Goal: Information Seeking & Learning: Learn about a topic

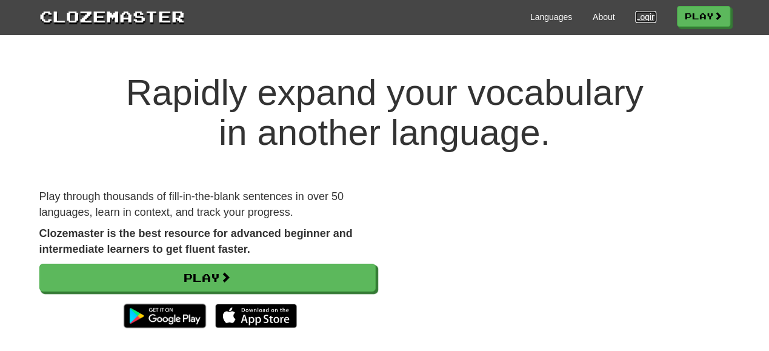
click at [639, 15] on link "Login" at bounding box center [645, 17] width 21 height 12
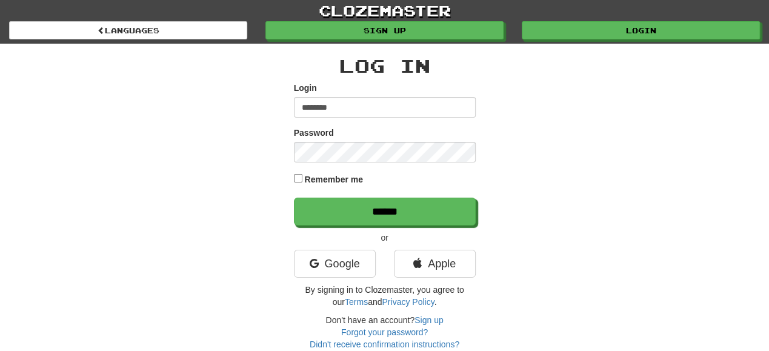
click at [359, 107] on input "********" at bounding box center [385, 107] width 182 height 21
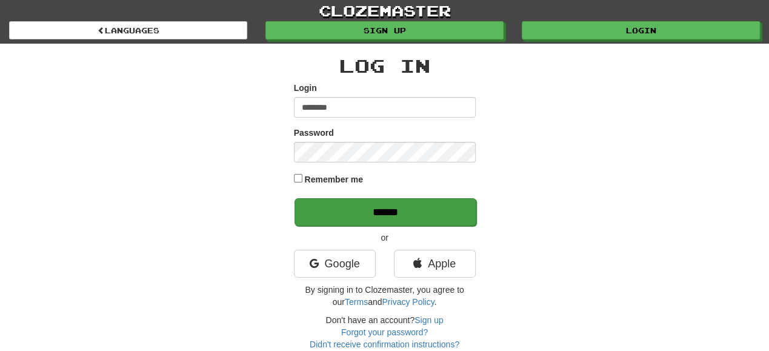
type input "********"
click at [364, 208] on input "******" at bounding box center [386, 212] width 182 height 28
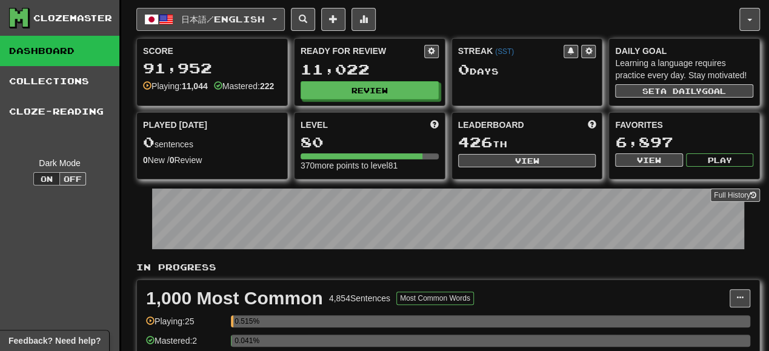
click at [279, 22] on button "日本語 / English" at bounding box center [210, 19] width 148 height 23
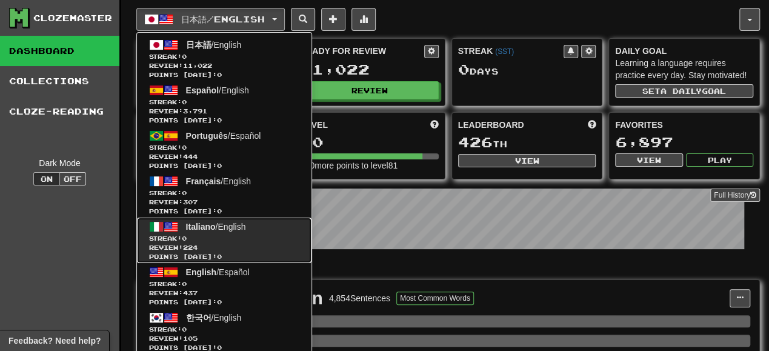
click at [229, 238] on span "Streak: 0" at bounding box center [224, 238] width 150 height 9
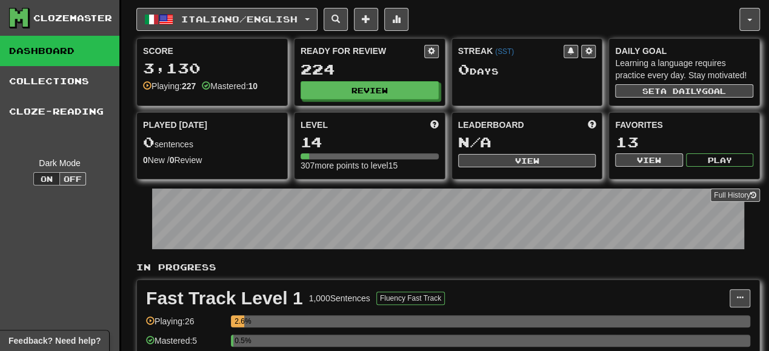
click at [353, 99] on div "Ready for Review 224 Review" at bounding box center [370, 72] width 150 height 67
click at [362, 90] on button "Review" at bounding box center [370, 91] width 138 height 18
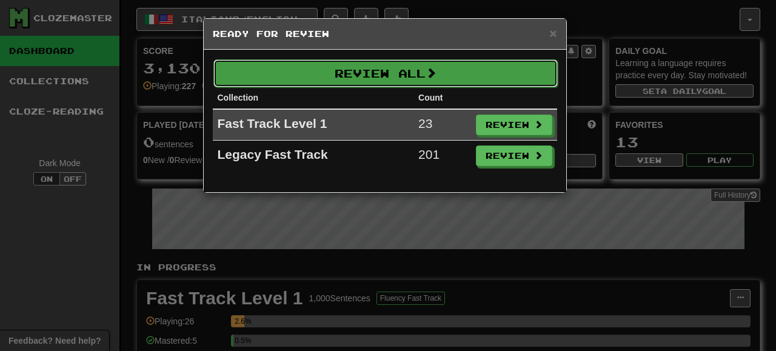
click at [436, 69] on span at bounding box center [430, 72] width 11 height 11
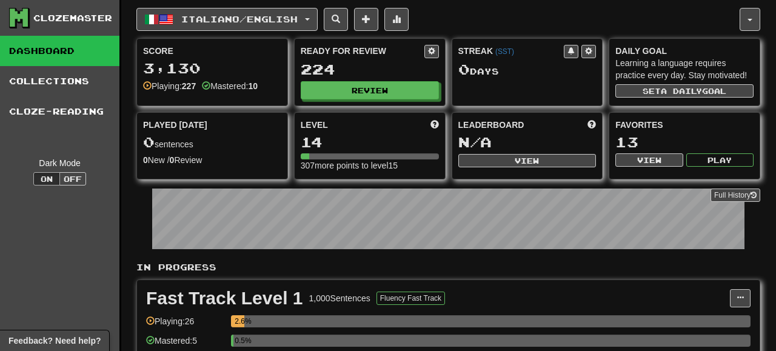
select select "**"
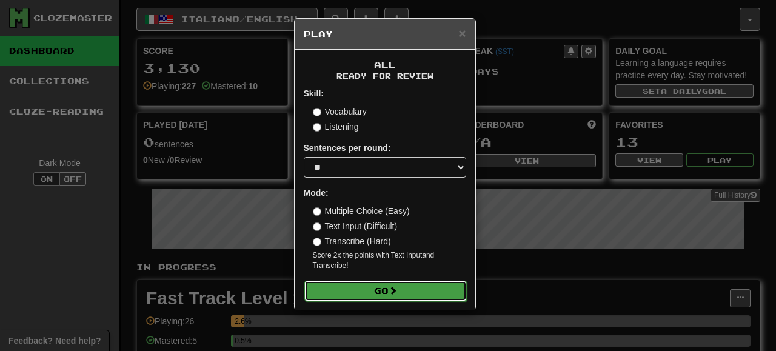
click at [384, 296] on button "Go" at bounding box center [385, 291] width 162 height 21
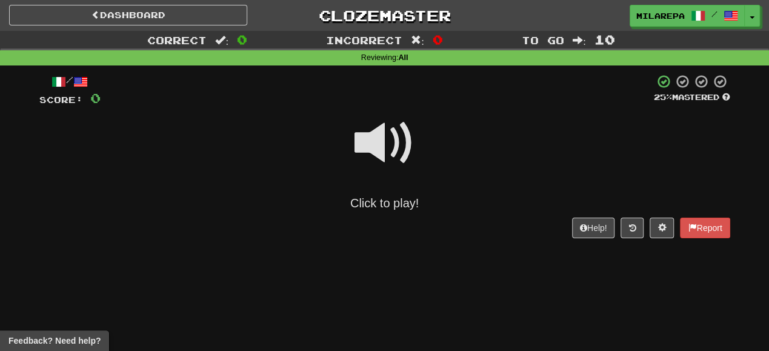
click at [401, 152] on span at bounding box center [384, 143] width 61 height 61
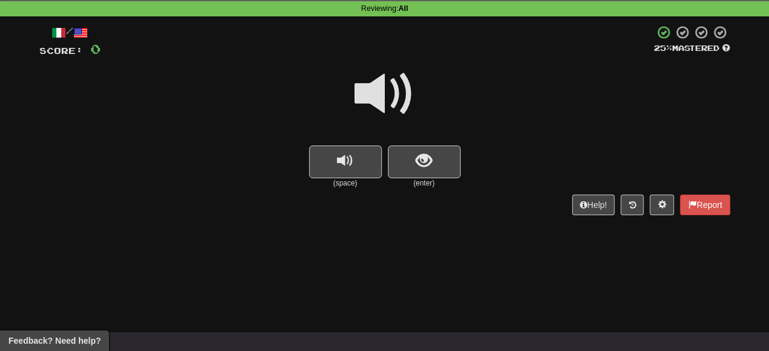
scroll to position [61, 0]
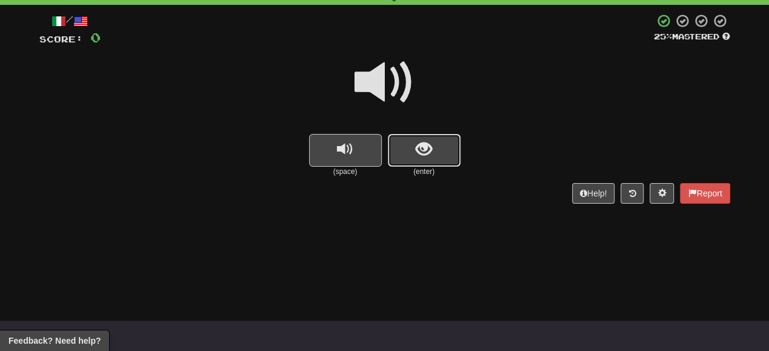
click at [438, 156] on button "show sentence" at bounding box center [424, 150] width 73 height 33
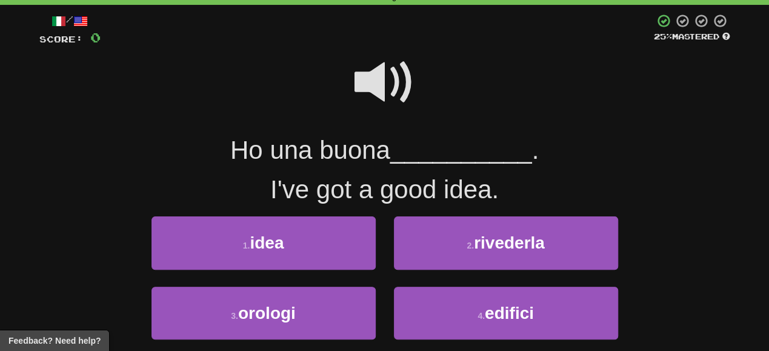
click at [394, 81] on span at bounding box center [384, 82] width 61 height 61
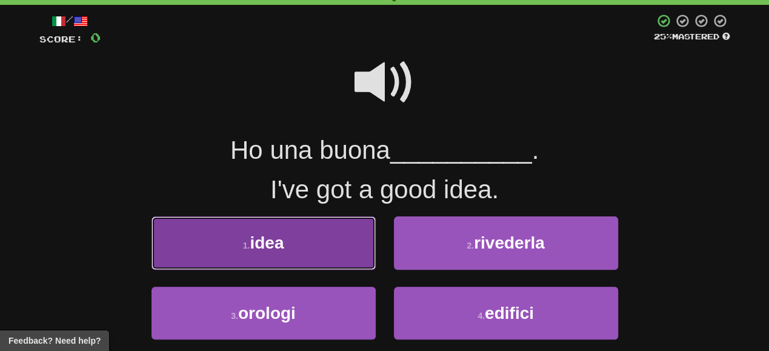
click at [324, 248] on button "1 . idea" at bounding box center [263, 242] width 224 height 53
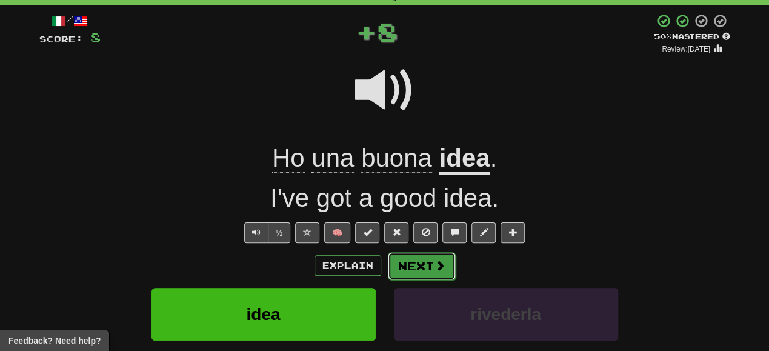
drag, startPoint x: 428, startPoint y: 253, endPoint x: 425, endPoint y: 261, distance: 8.7
click at [425, 261] on button "Next" at bounding box center [422, 266] width 68 height 28
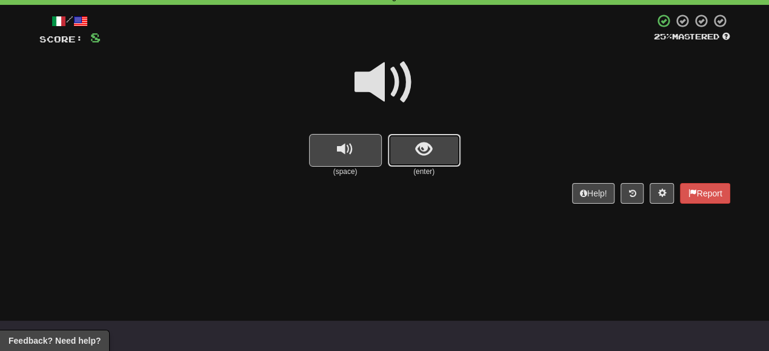
click at [440, 141] on button "show sentence" at bounding box center [424, 150] width 73 height 33
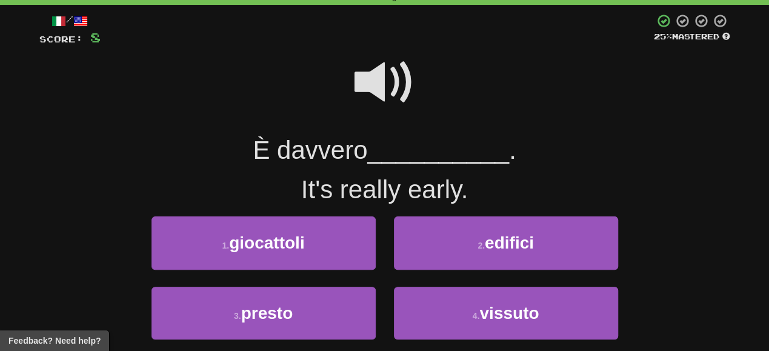
click at [384, 70] on span at bounding box center [384, 82] width 61 height 61
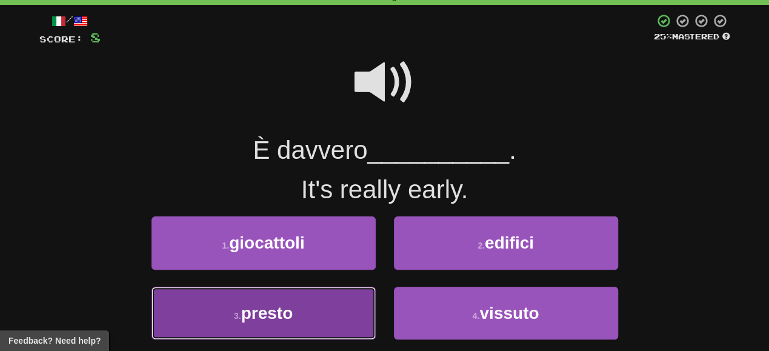
click at [308, 302] on button "3 . presto" at bounding box center [263, 313] width 224 height 53
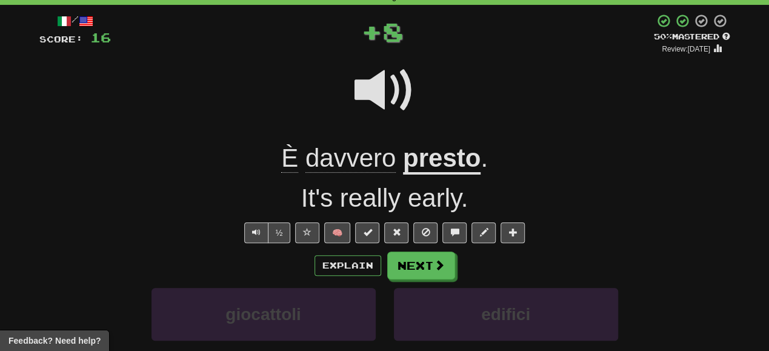
click at [381, 82] on span at bounding box center [384, 90] width 61 height 61
click at [373, 65] on span at bounding box center [384, 90] width 61 height 61
click at [415, 260] on button "Next" at bounding box center [422, 266] width 68 height 28
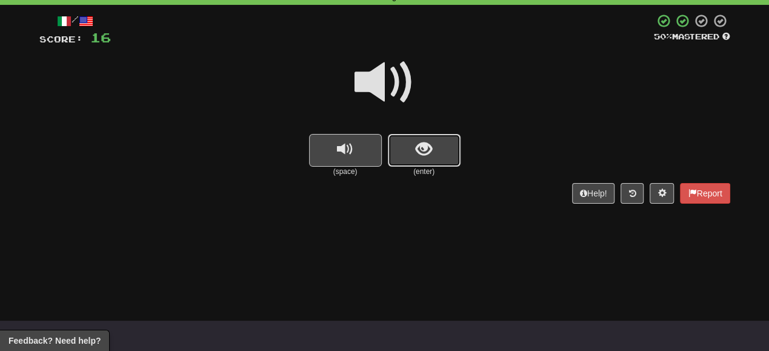
click at [409, 136] on button "show sentence" at bounding box center [424, 150] width 73 height 33
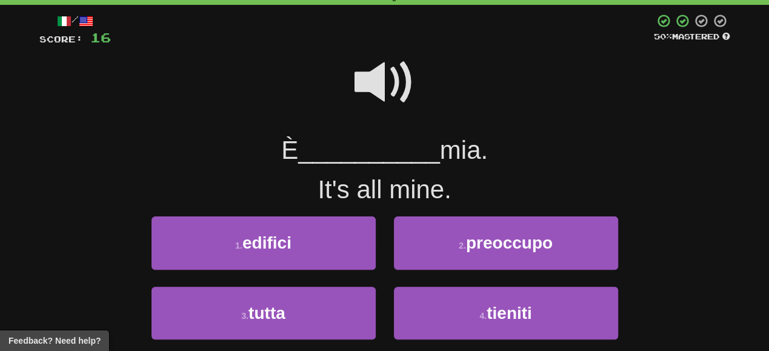
click at [375, 47] on div "/ Score: 16 50 % Mastered È __________ mia. It's all mine. 1 . edifici 2 . preo…" at bounding box center [384, 198] width 691 height 370
drag, startPoint x: 370, startPoint y: 67, endPoint x: 367, endPoint y: 72, distance: 6.2
click at [367, 72] on span at bounding box center [384, 82] width 61 height 61
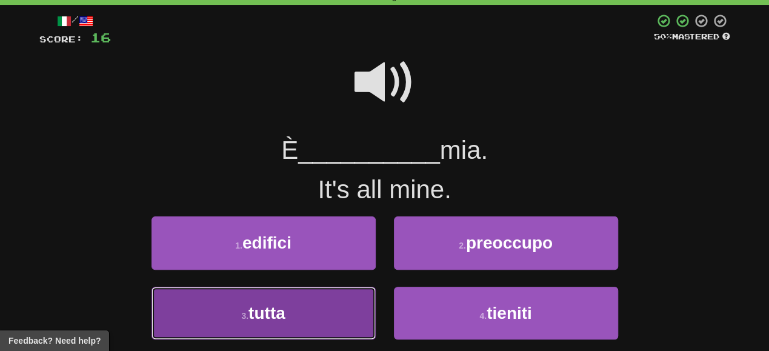
click at [286, 334] on button "3 . tutta" at bounding box center [263, 313] width 224 height 53
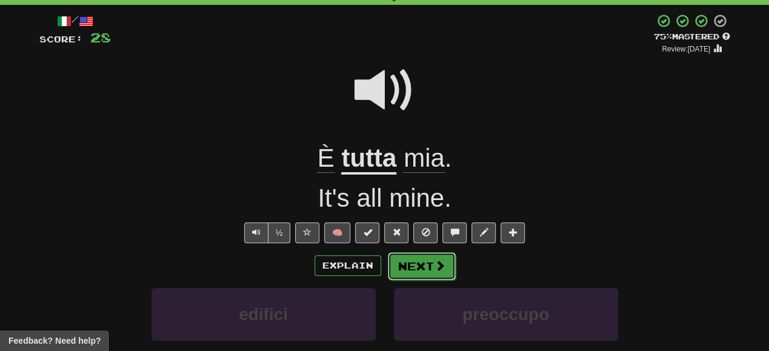
click at [401, 252] on button "Next" at bounding box center [422, 266] width 68 height 28
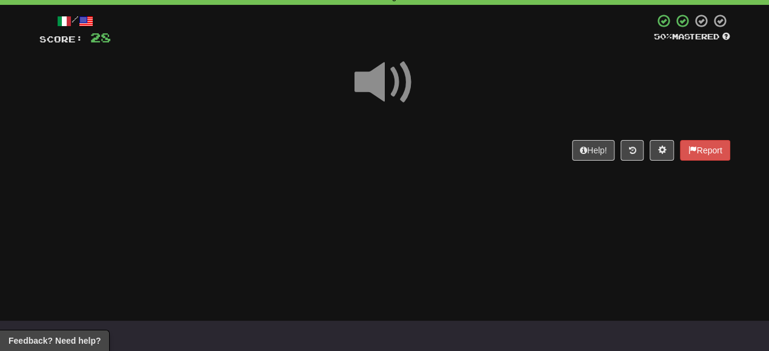
click at [396, 75] on span at bounding box center [384, 82] width 61 height 61
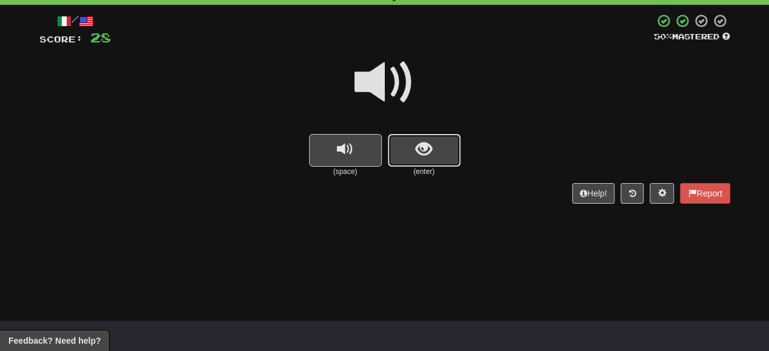
click at [423, 139] on button "show sentence" at bounding box center [424, 150] width 73 height 33
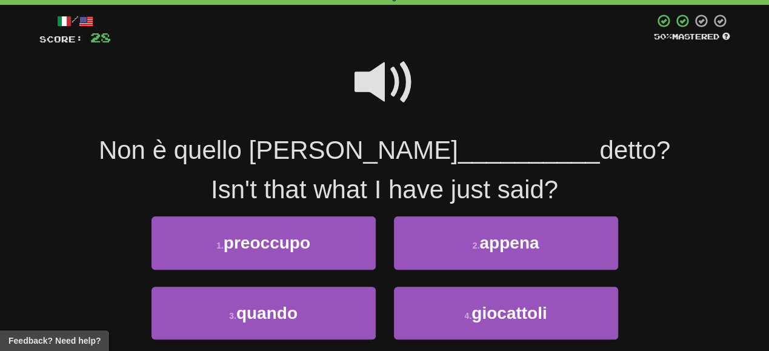
click at [452, 271] on div "2 . appena" at bounding box center [506, 251] width 242 height 70
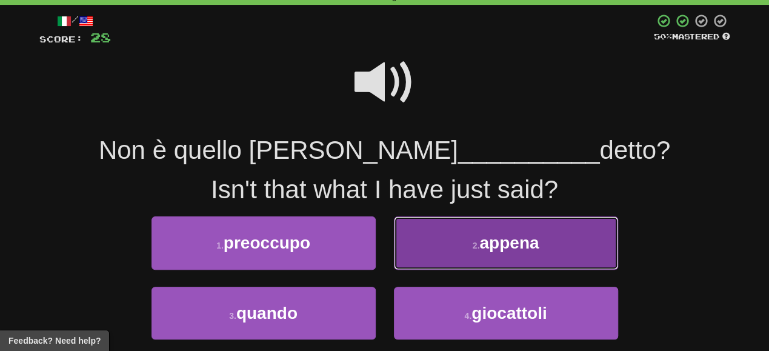
click at [451, 259] on button "2 . appena" at bounding box center [506, 242] width 224 height 53
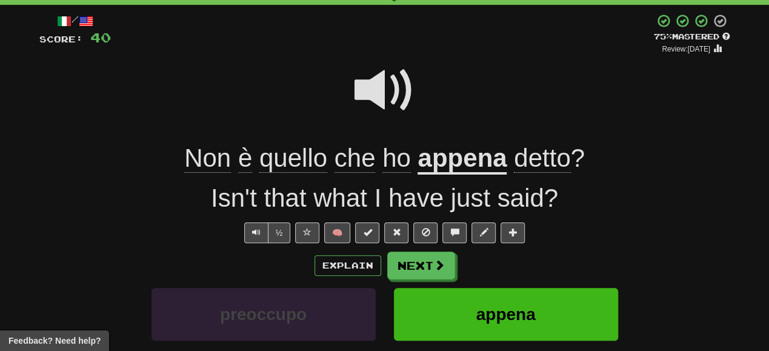
click at [399, 93] on span at bounding box center [384, 90] width 61 height 61
click at [414, 262] on button "Next" at bounding box center [422, 266] width 68 height 28
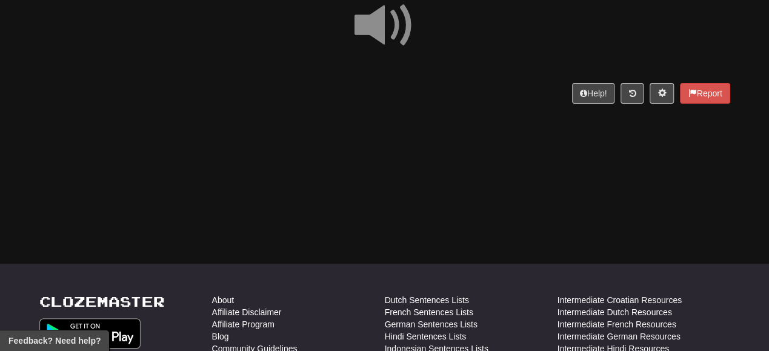
scroll to position [110, 0]
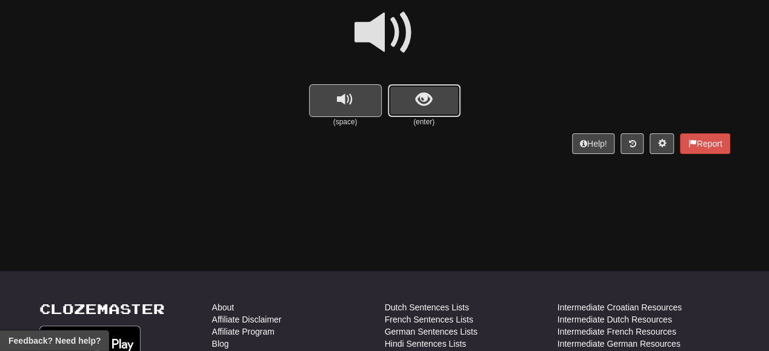
click at [419, 92] on span "show sentence" at bounding box center [424, 100] width 16 height 16
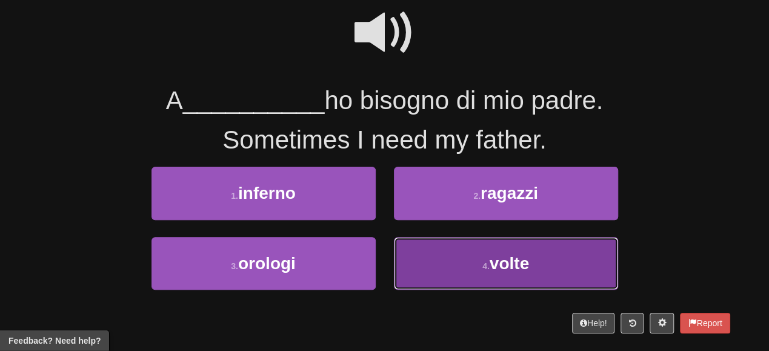
click at [478, 270] on button "4 . volte" at bounding box center [506, 263] width 224 height 53
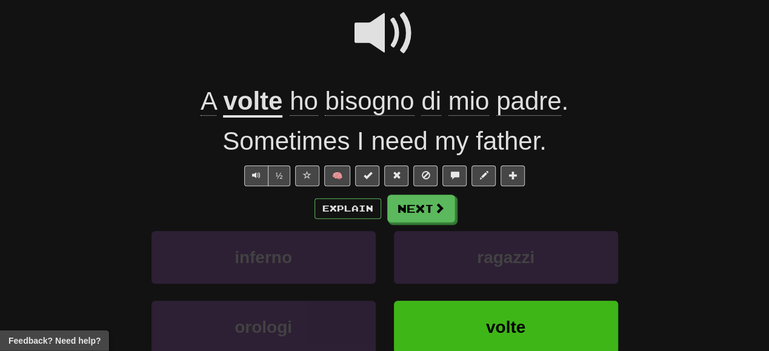
click at [418, 58] on div at bounding box center [384, 41] width 691 height 87
